Goal: Transaction & Acquisition: Purchase product/service

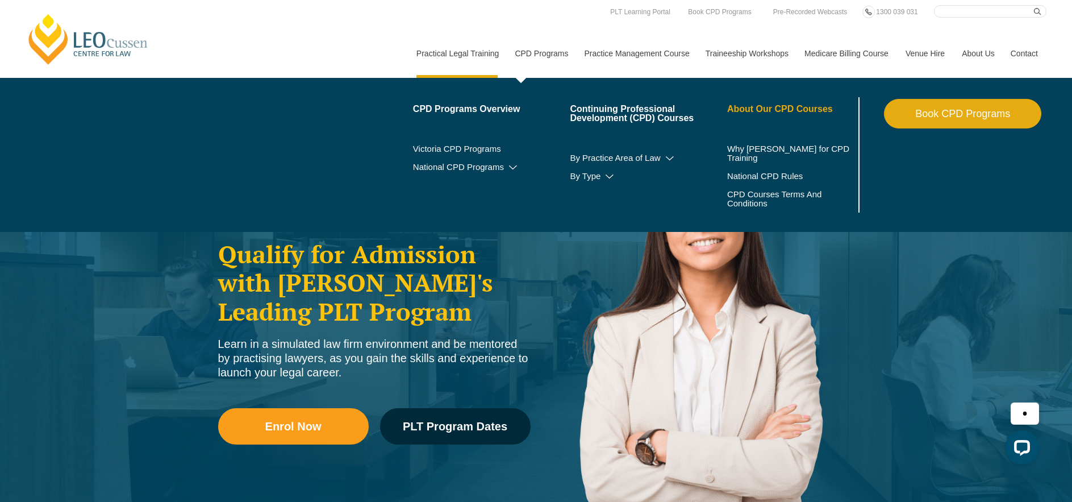
click at [756, 107] on link "About Our CPD Courses" at bounding box center [791, 109] width 129 height 9
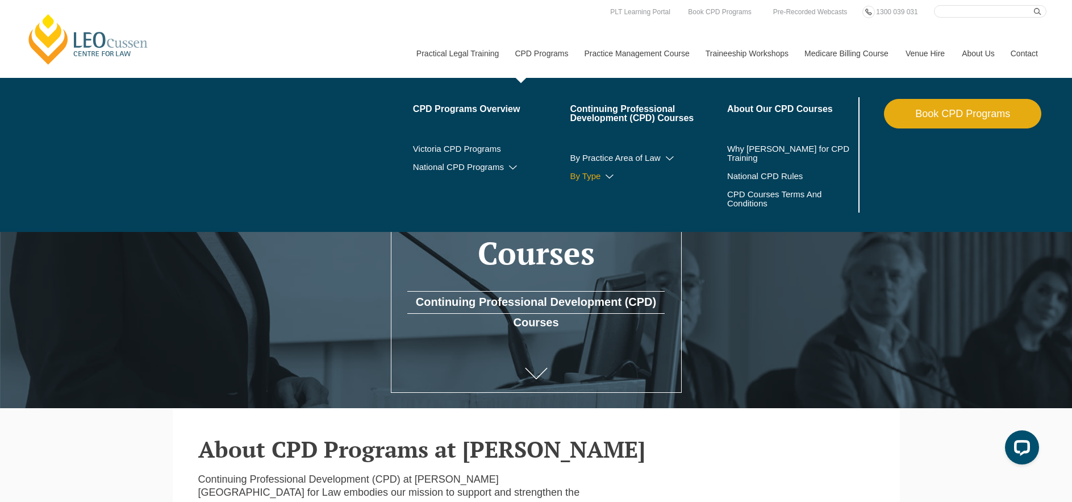
click at [596, 179] on link "By Type" at bounding box center [648, 176] width 157 height 9
click at [606, 178] on icon at bounding box center [609, 177] width 11 height 8
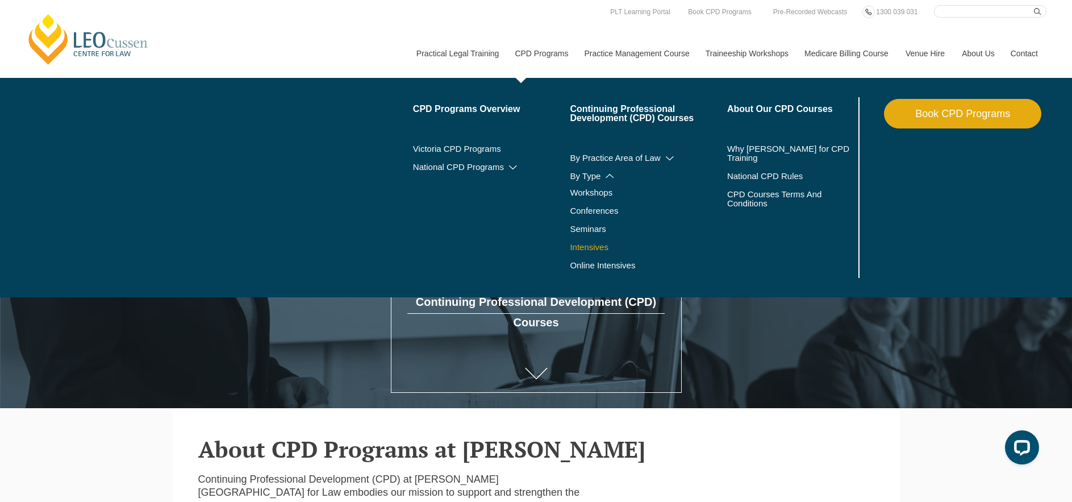
click at [584, 248] on link "Intensives" at bounding box center [648, 247] width 157 height 9
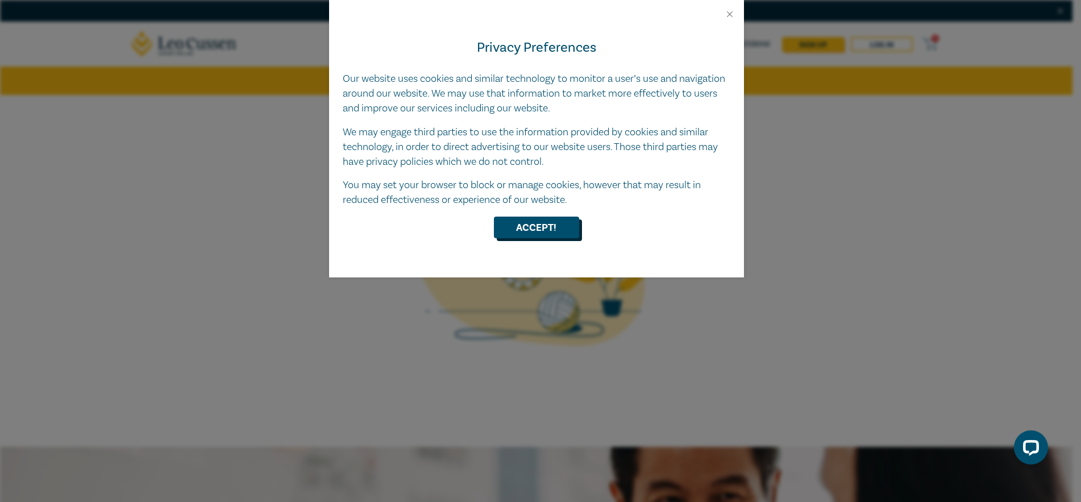
click at [530, 224] on button "Accept!" at bounding box center [536, 228] width 85 height 22
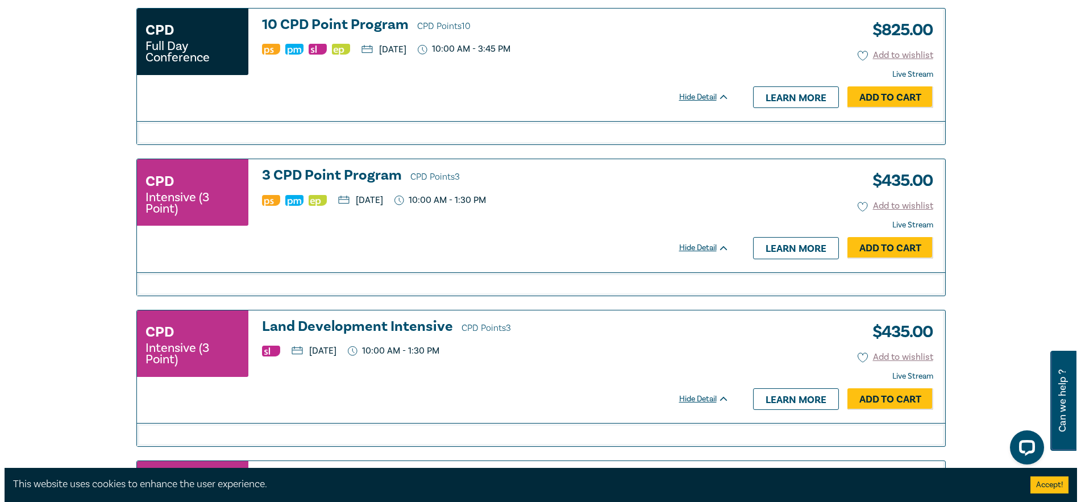
scroll to position [2501, 0]
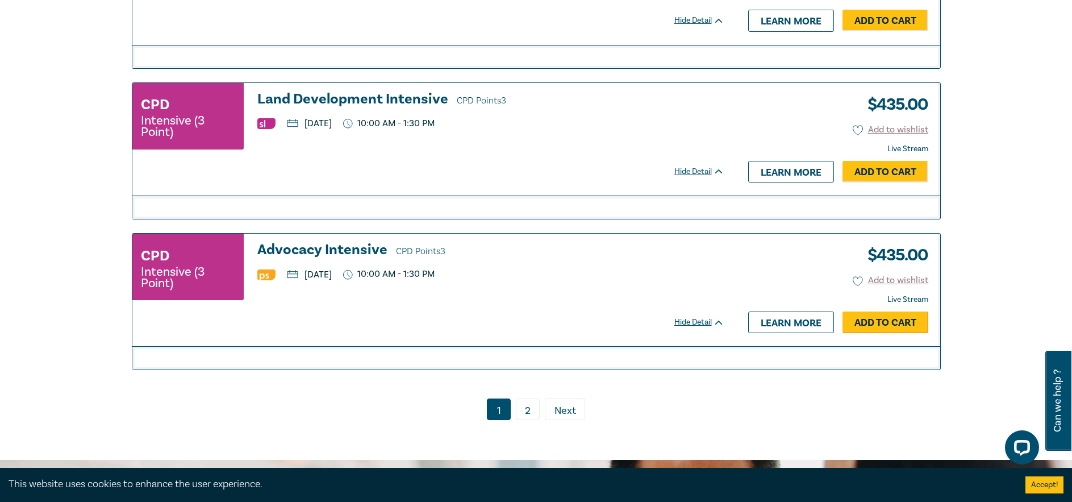
click at [862, 321] on link "Add to Cart" at bounding box center [886, 322] width 86 height 22
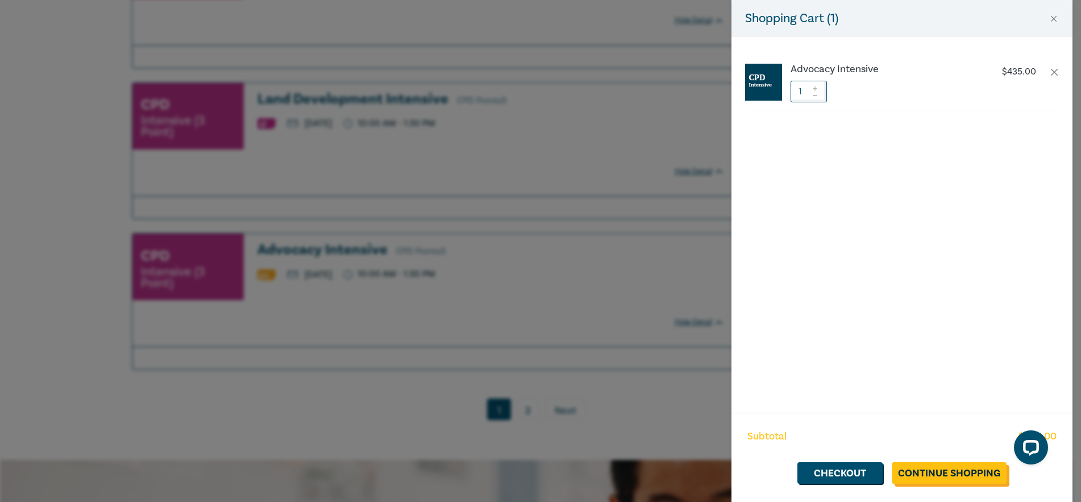
click at [918, 472] on link "Continue Shopping" at bounding box center [949, 473] width 115 height 22
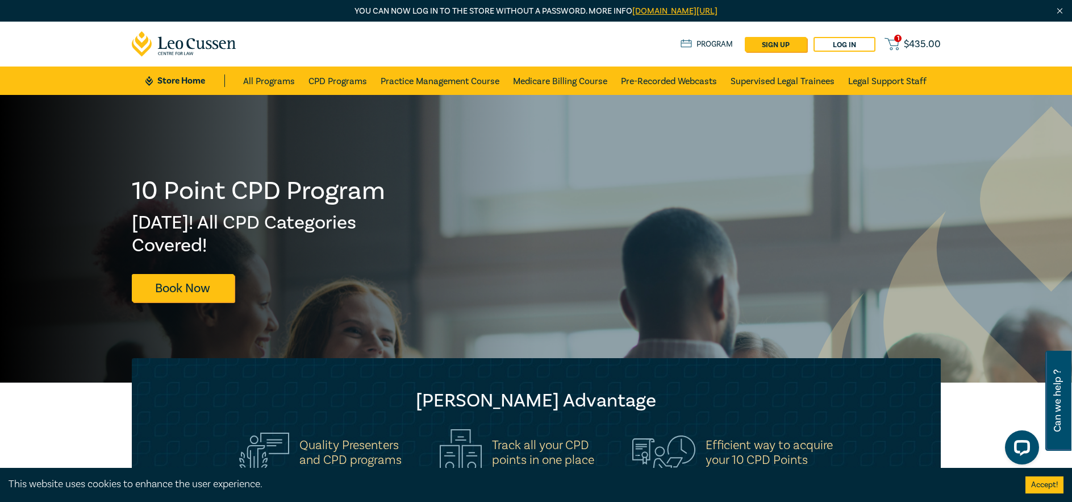
click at [908, 47] on span "$ 435.00" at bounding box center [922, 44] width 37 height 13
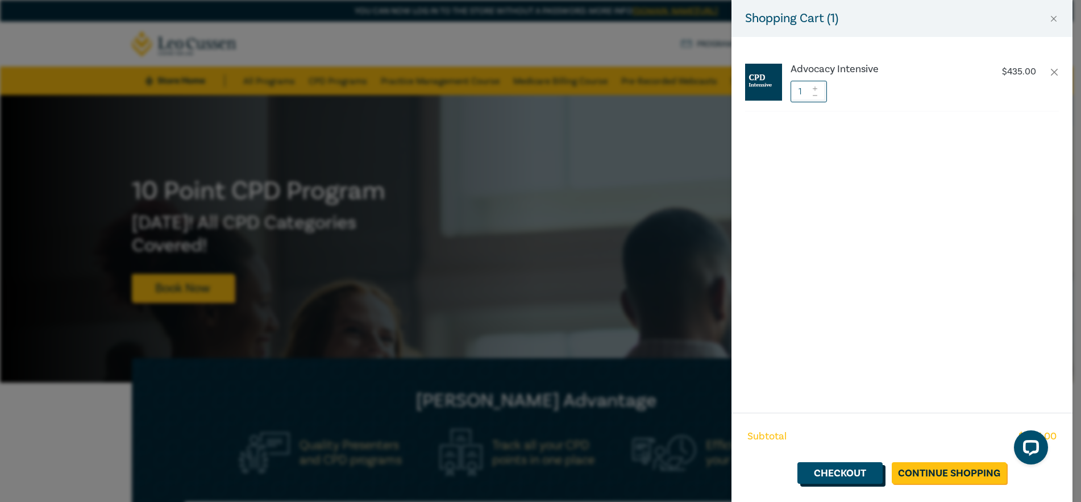
click at [856, 471] on link "Checkout" at bounding box center [839, 473] width 85 height 22
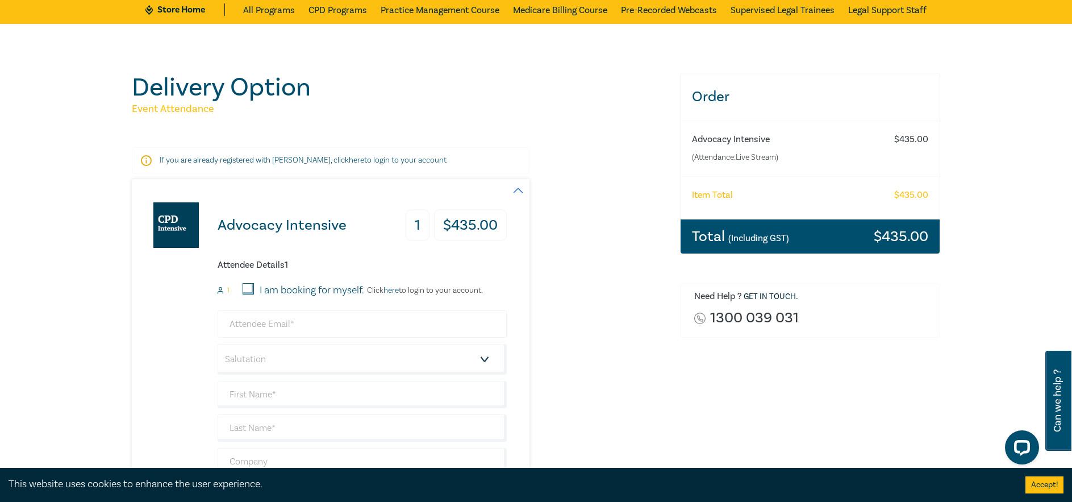
scroll to position [114, 0]
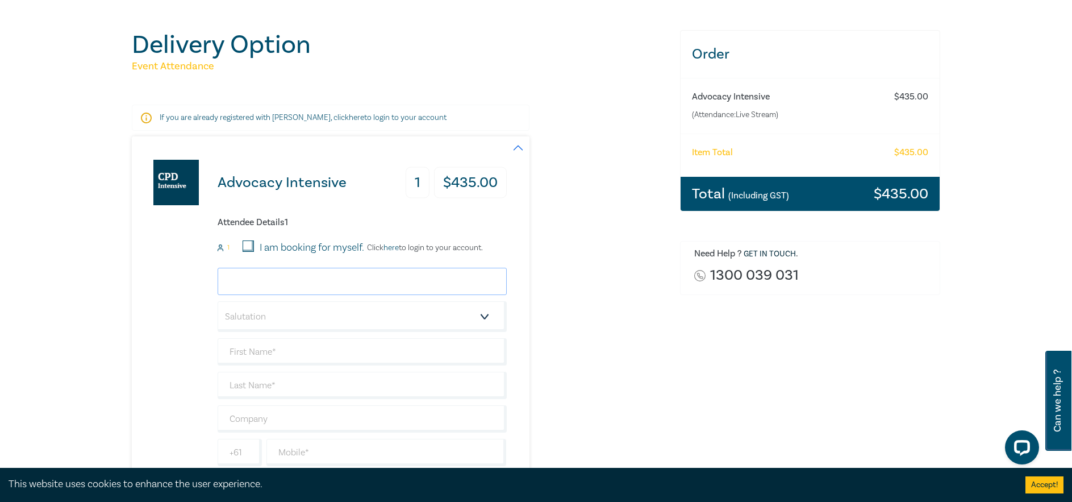
click at [309, 271] on input "email" at bounding box center [362, 281] width 289 height 27
click at [608, 248] on div "Advocacy Intensive 1 $ 435.00 Attendee Details 1 1 I am booking for myself. Cli…" at bounding box center [399, 330] width 535 height 389
click at [294, 281] on input "email" at bounding box center [362, 281] width 289 height 27
type input "Amy@oswaldlegal.com.au"
click at [371, 325] on select "Salutation Mr. Mrs. Ms. Miss Dr. Prof. Other" at bounding box center [362, 316] width 289 height 31
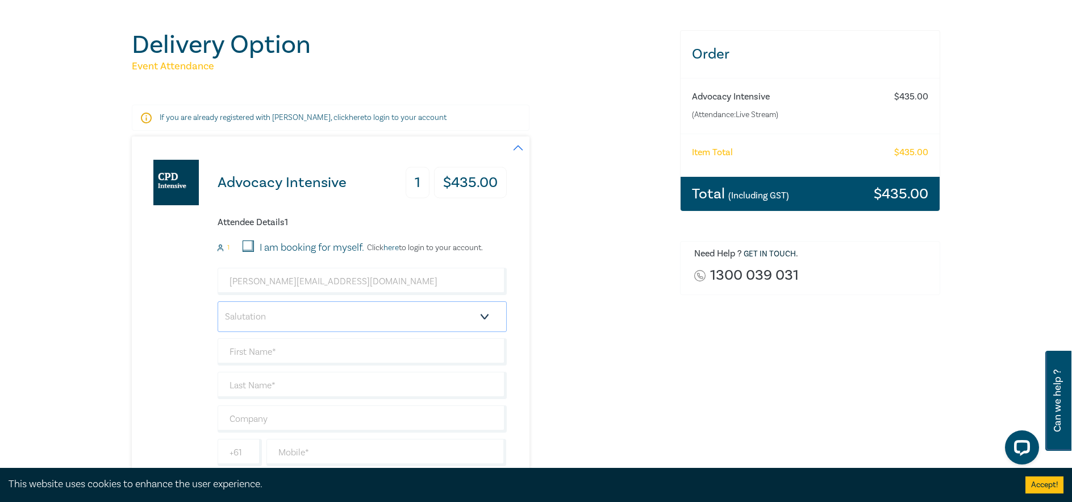
select select "Ms."
click at [218, 301] on select "Salutation Mr. Mrs. Ms. Miss Dr. Prof. Other" at bounding box center [362, 316] width 289 height 31
click at [272, 352] on input "text" at bounding box center [362, 351] width 289 height 27
type input "Amy"
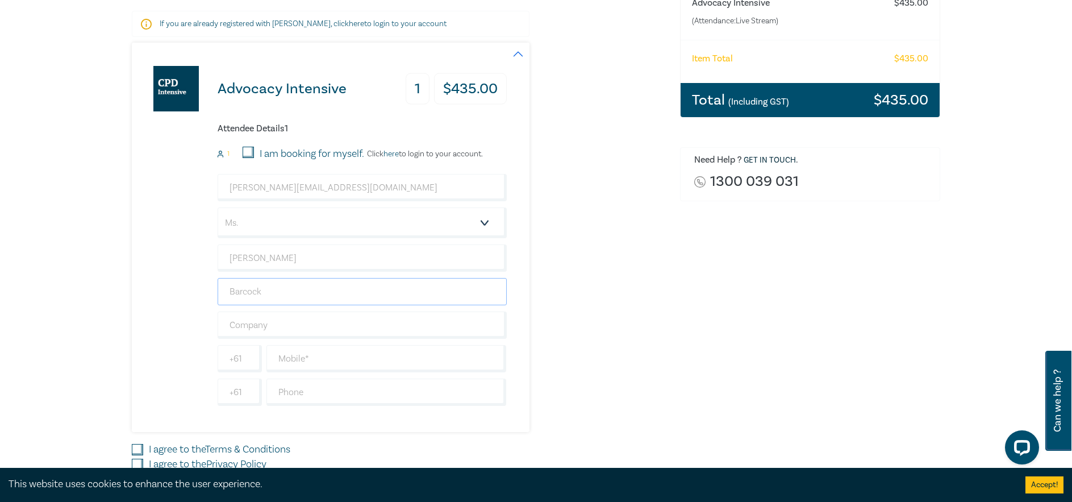
scroll to position [227, 0]
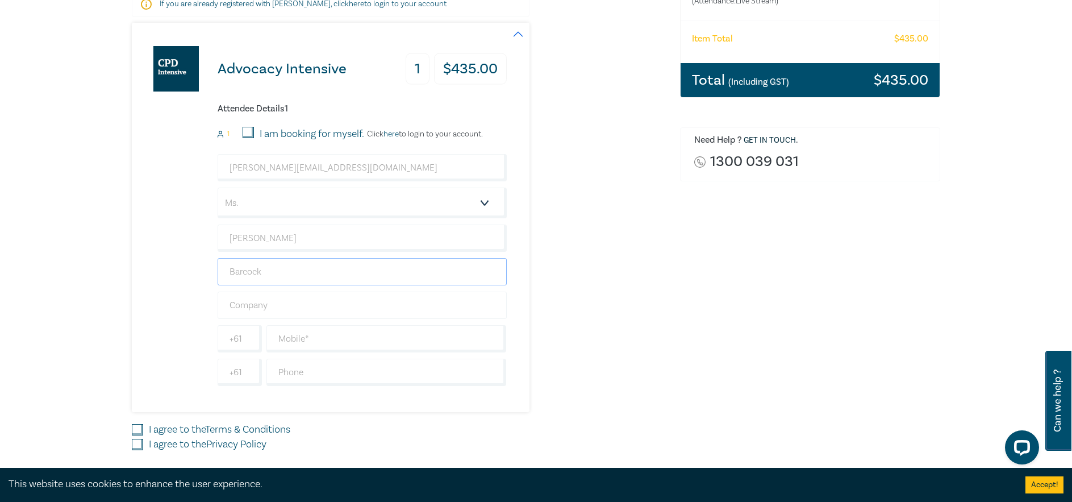
type input "Barcock"
click at [291, 305] on input "text" at bounding box center [362, 305] width 289 height 27
type input "[PERSON_NAME] Legal"
click at [325, 372] on input "text" at bounding box center [387, 372] width 240 height 27
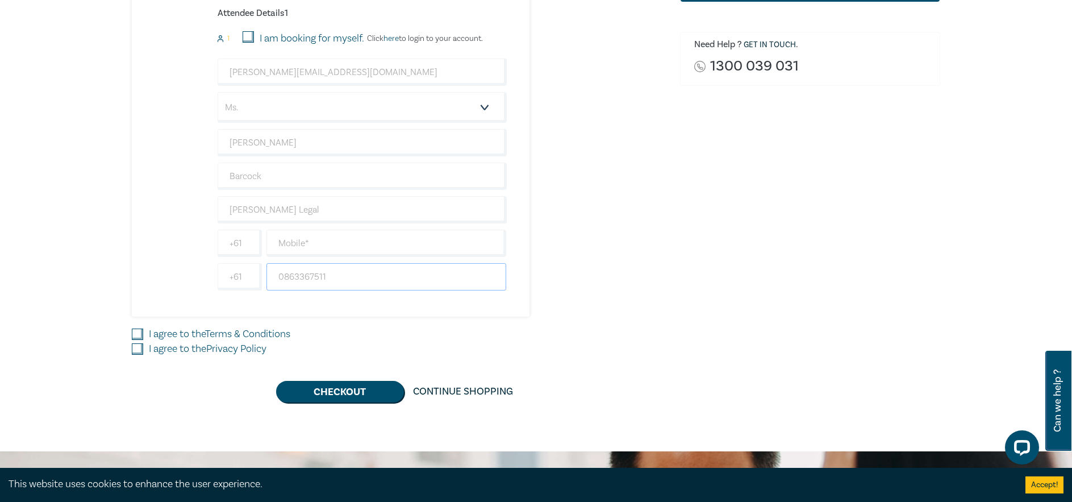
scroll to position [341, 0]
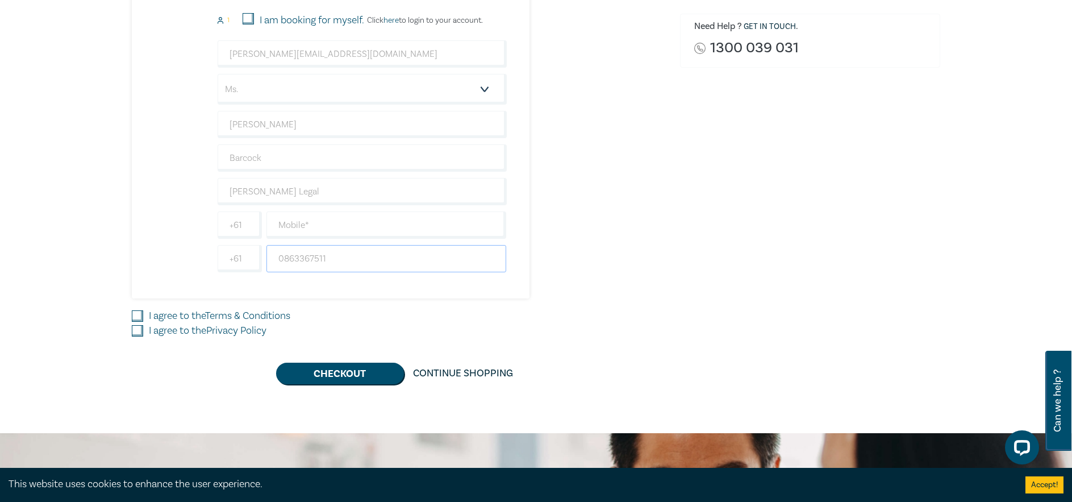
type input "0863367511"
click at [138, 315] on input "I agree to the Terms & Conditions" at bounding box center [137, 315] width 11 height 11
checkbox input "true"
click at [135, 334] on input "I agree to the Privacy Policy" at bounding box center [137, 330] width 11 height 11
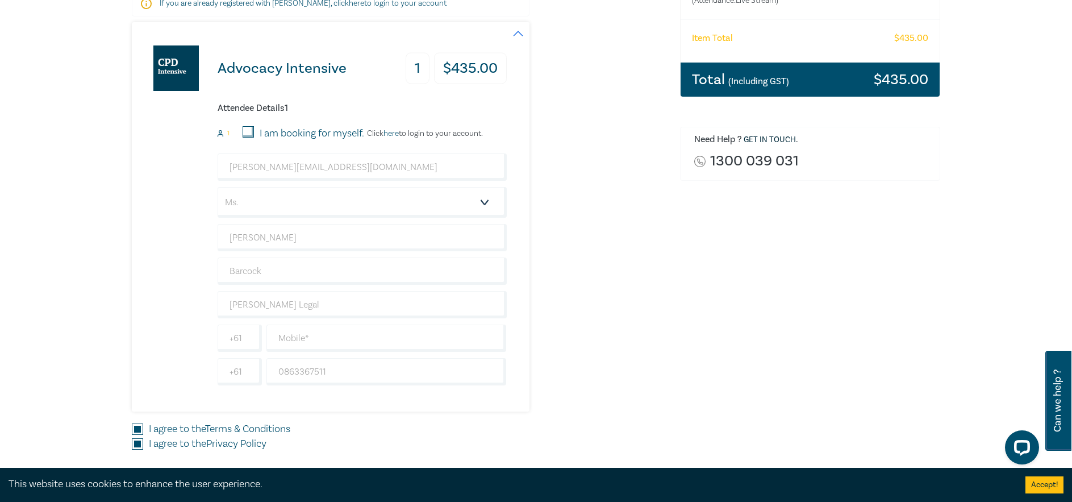
scroll to position [398, 0]
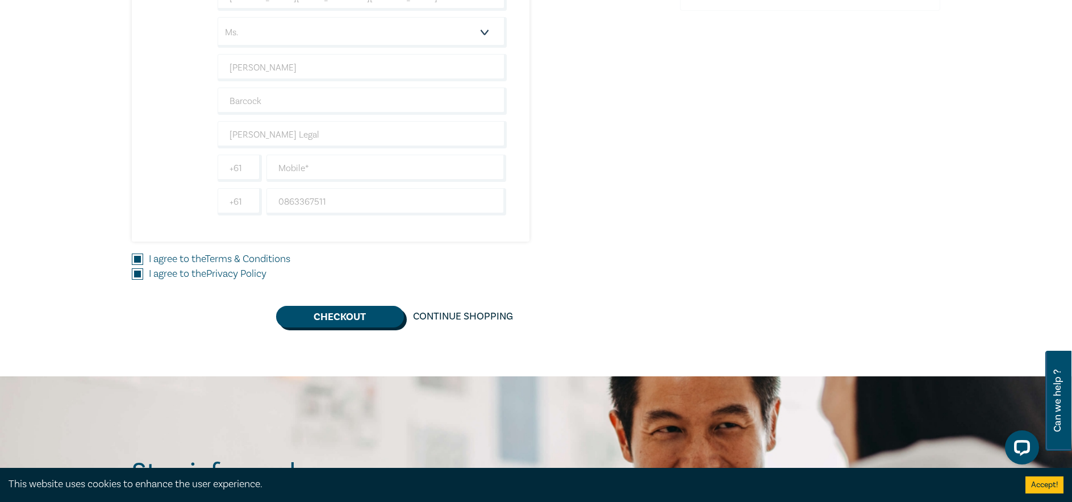
click at [350, 316] on button "Checkout" at bounding box center [340, 317] width 128 height 22
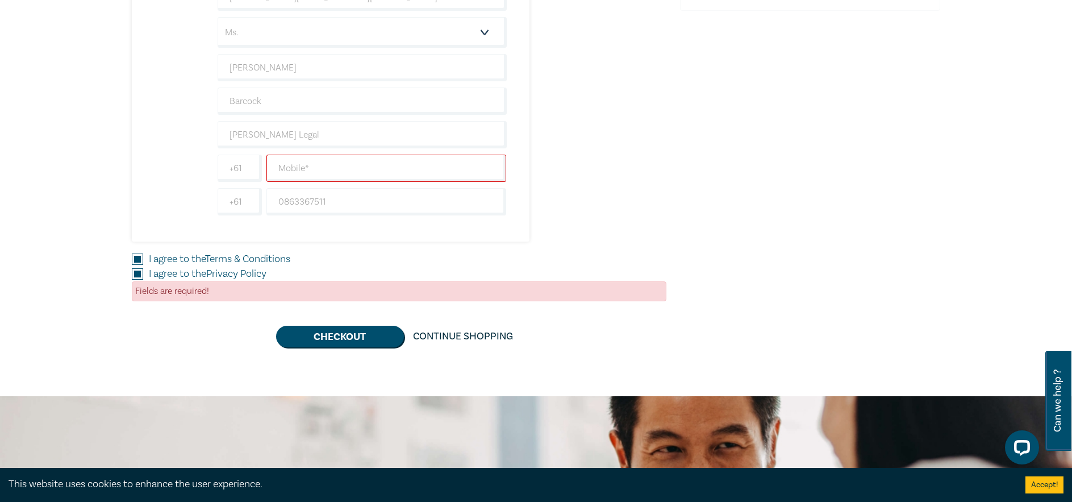
click at [140, 274] on input "I agree to the Privacy Policy" at bounding box center [137, 273] width 11 height 11
checkbox input "false"
click at [138, 262] on input "I agree to the Terms & Conditions" at bounding box center [137, 258] width 11 height 11
click at [140, 258] on input "I agree to the Terms & Conditions" at bounding box center [137, 258] width 11 height 11
checkbox input "true"
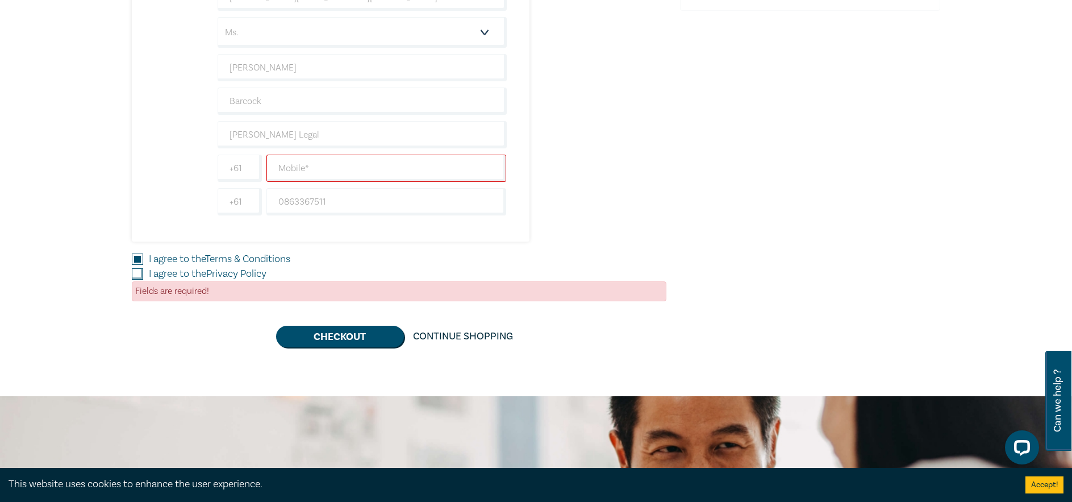
click at [137, 272] on input "I agree to the Privacy Policy" at bounding box center [137, 273] width 11 height 11
checkbox input "true"
click at [354, 338] on button "Checkout" at bounding box center [340, 337] width 128 height 22
click at [455, 177] on input "text" at bounding box center [387, 168] width 240 height 27
type input "0467929948"
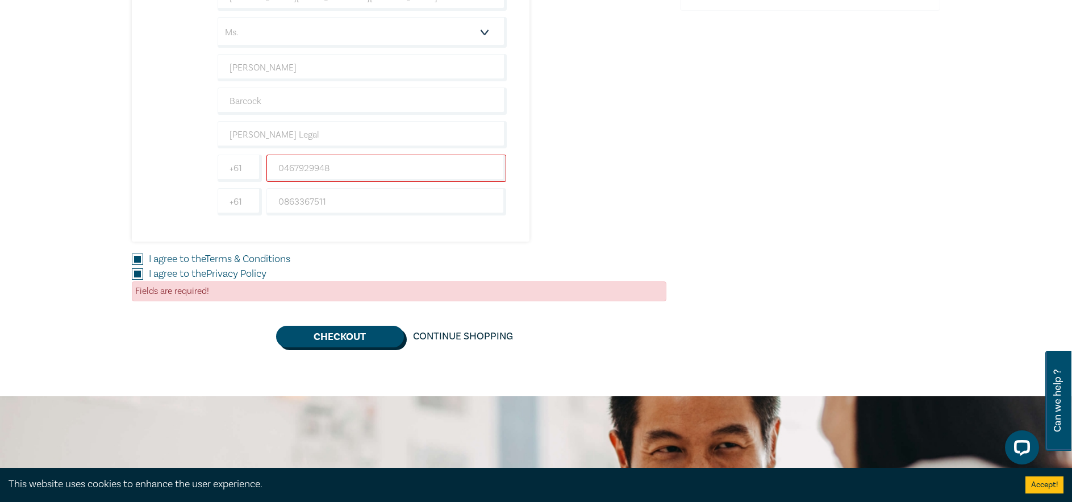
click at [332, 339] on button "Checkout" at bounding box center [340, 337] width 128 height 22
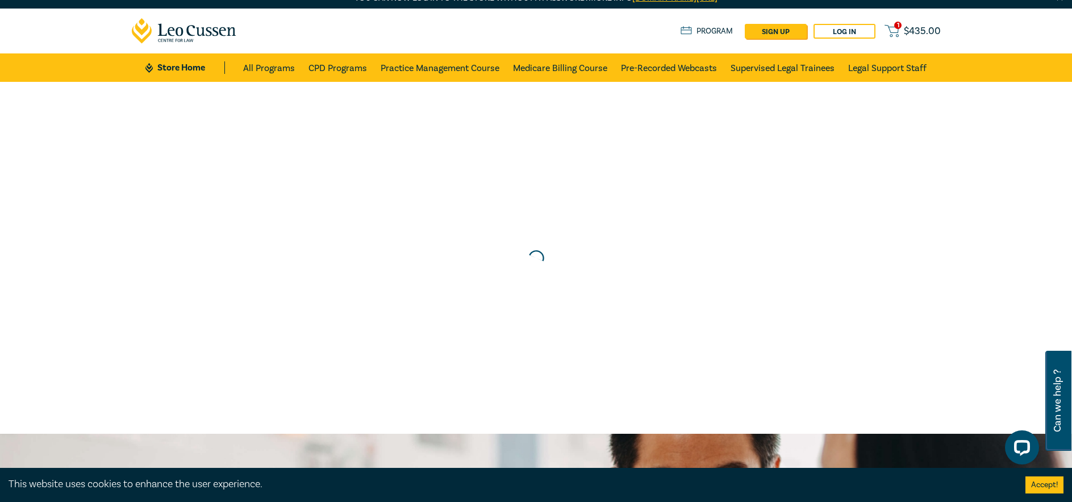
scroll to position [0, 0]
